Goal: Check status

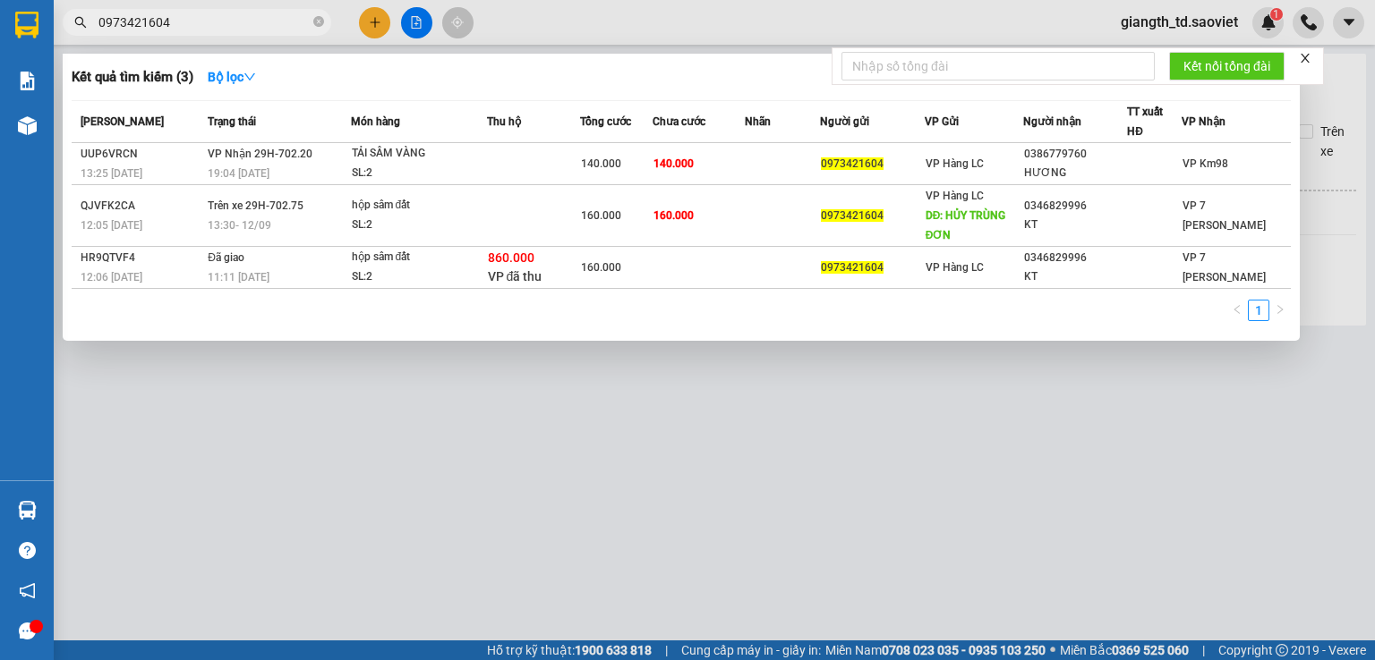
click at [218, 13] on input "0973421604" at bounding box center [203, 23] width 211 height 20
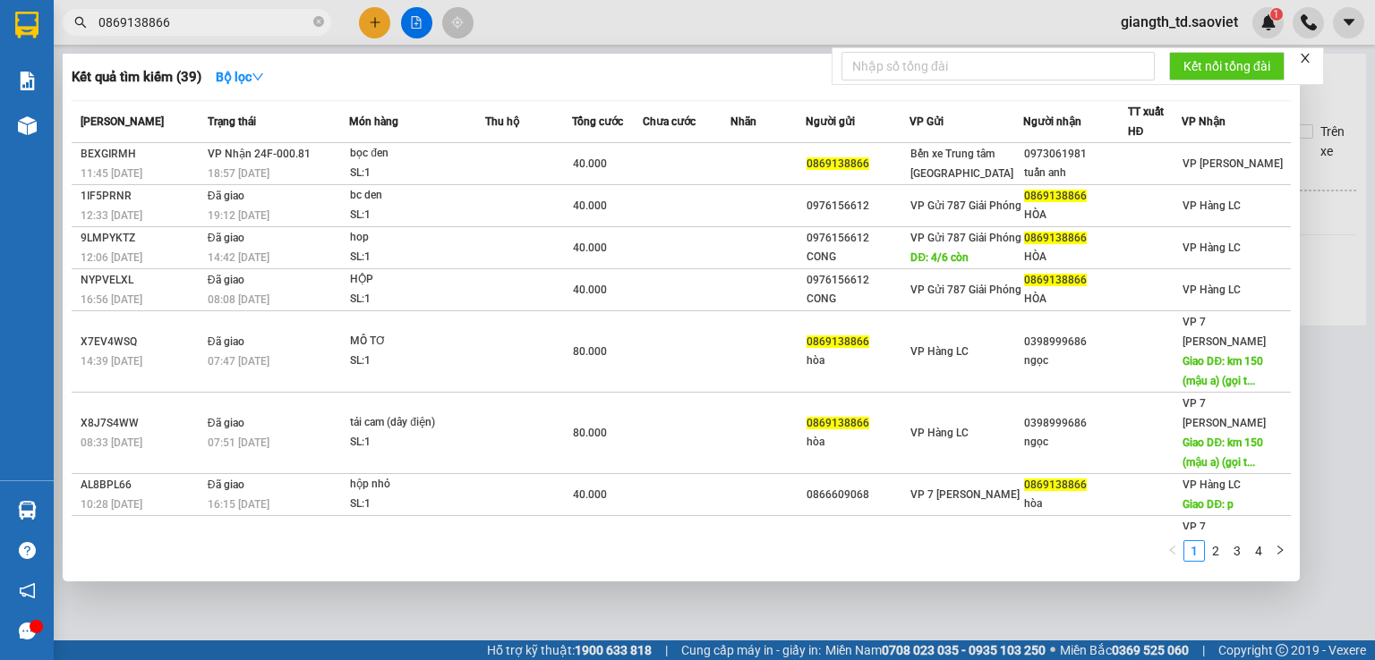
click at [387, 75] on div "Kết quả tìm kiếm ( 39 ) Bộ lọc" at bounding box center [681, 77] width 1219 height 29
click at [235, 37] on div at bounding box center [687, 330] width 1375 height 660
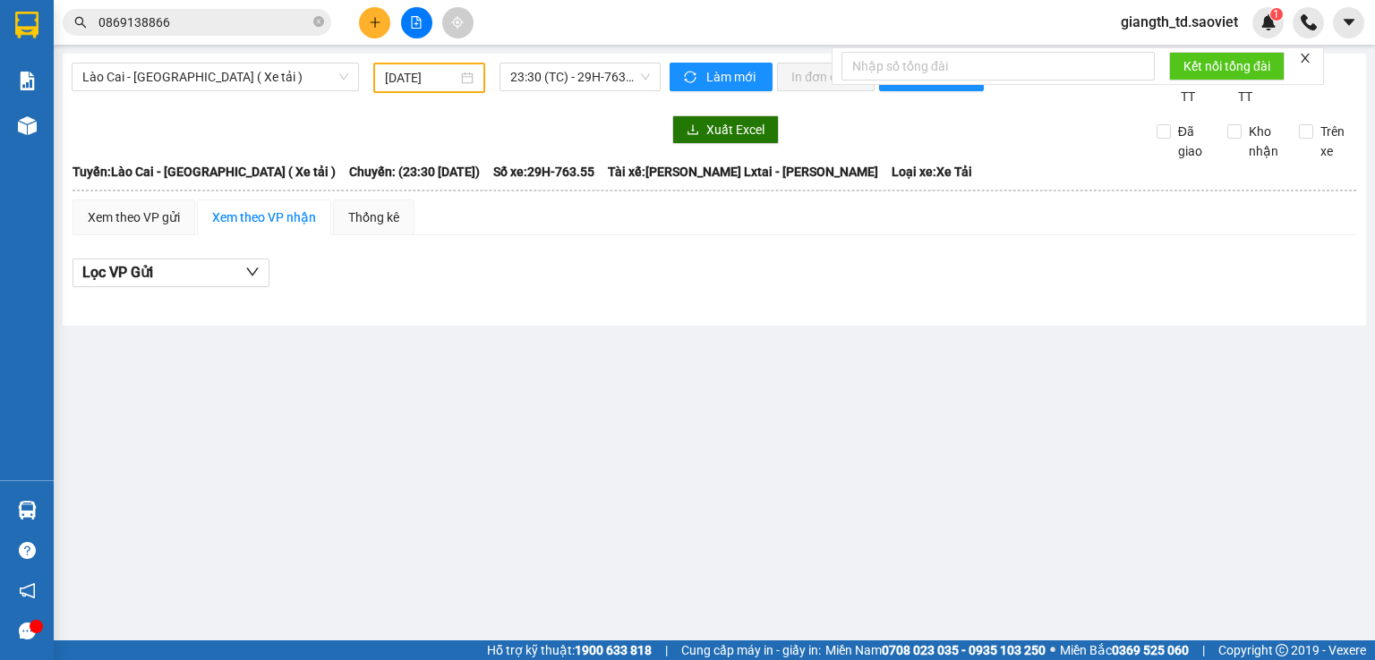
click at [242, 30] on input "0869138866" at bounding box center [203, 23] width 211 height 20
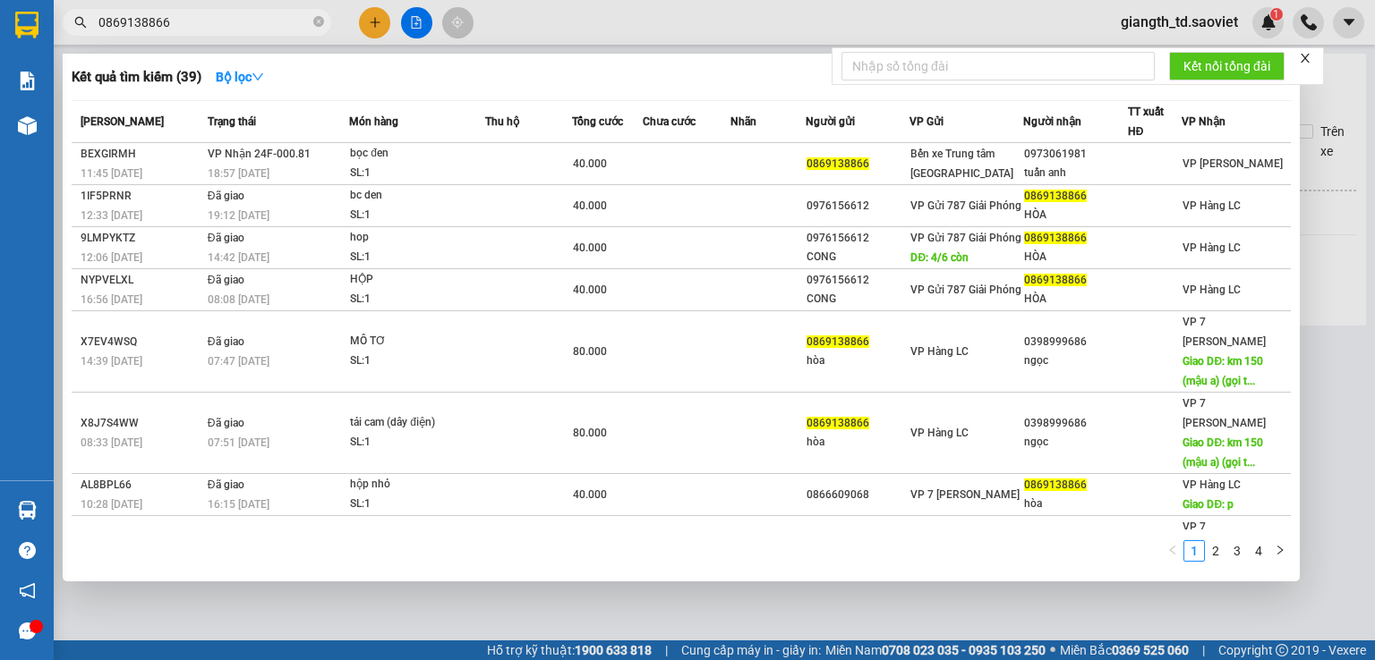
click at [243, 29] on input "0869138866" at bounding box center [203, 23] width 211 height 20
click at [514, 25] on div at bounding box center [687, 330] width 1375 height 660
click at [179, 16] on input "0869138866" at bounding box center [203, 23] width 211 height 20
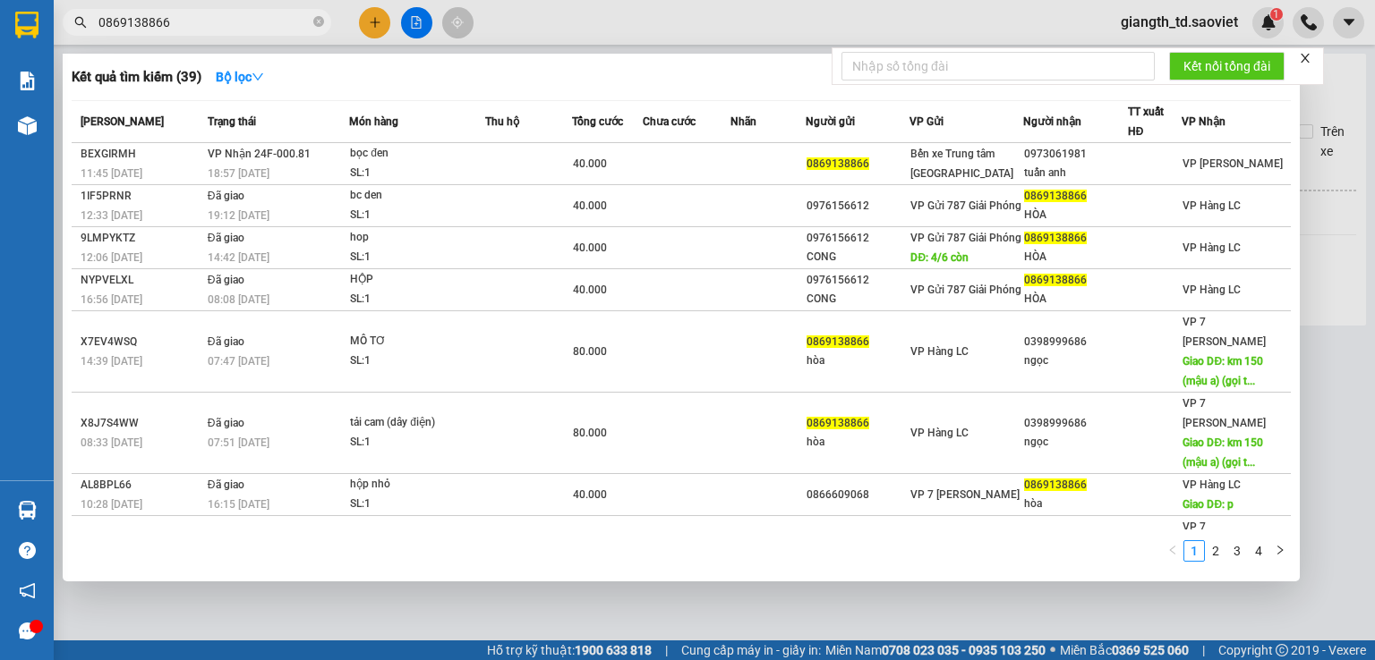
click at [179, 16] on input "0869138866" at bounding box center [203, 23] width 211 height 20
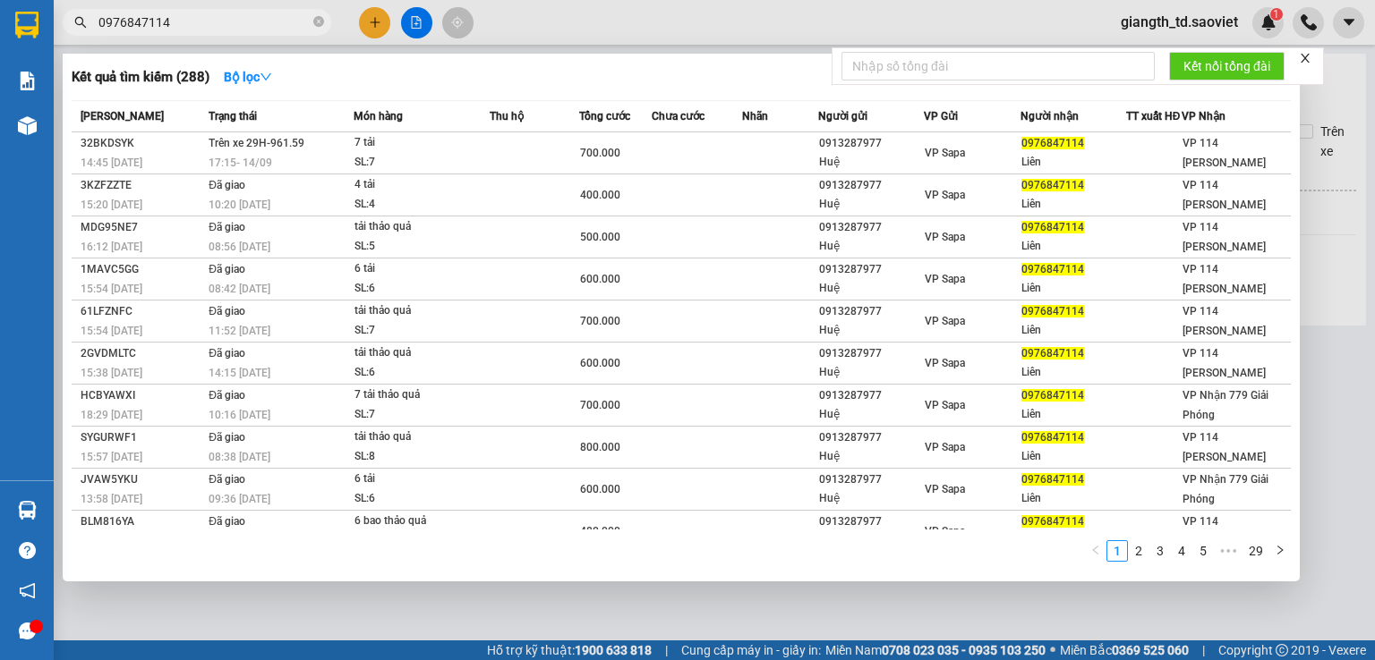
type input "0976847114"
click at [504, 83] on div "Kết quả tìm kiếm ( 288 ) Bộ lọc" at bounding box center [681, 77] width 1219 height 29
